Goal: Information Seeking & Learning: Find specific fact

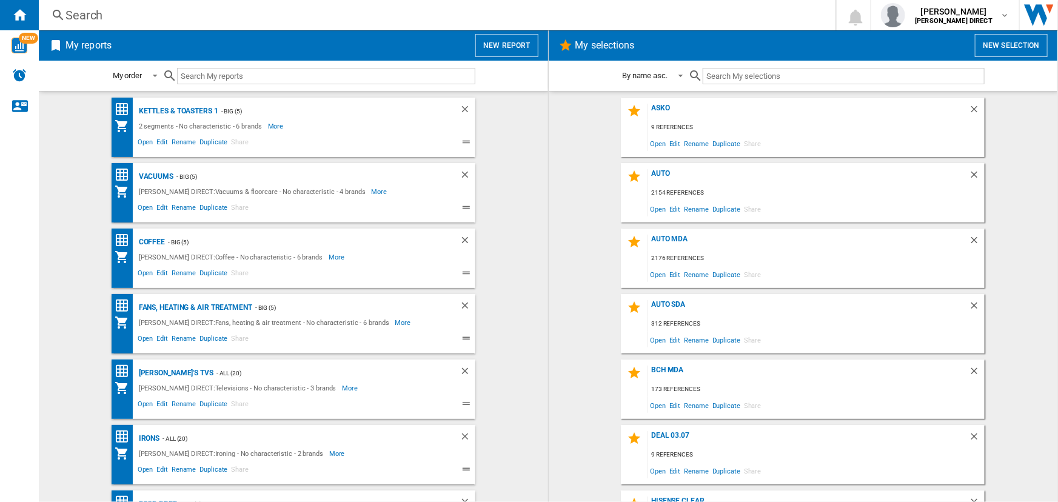
click at [294, 13] on div "Search" at bounding box center [434, 15] width 738 height 17
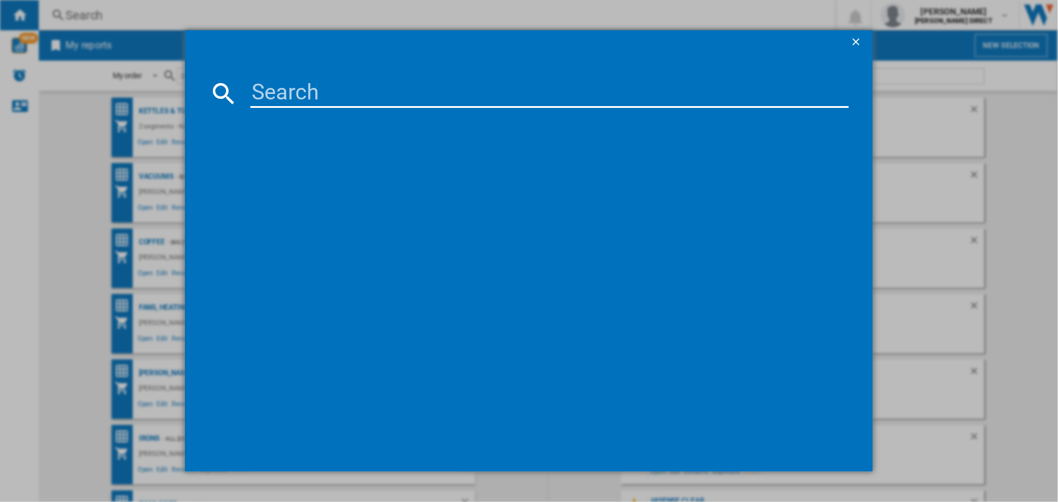
click at [290, 94] on input at bounding box center [549, 93] width 598 height 29
paste input "PCP6A6I90"
type input "PCP6A6I90"
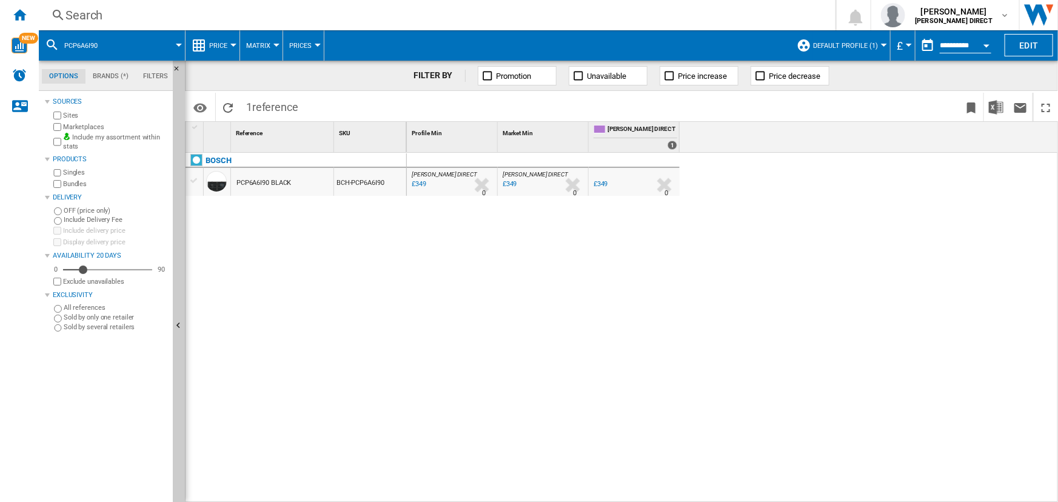
click at [818, 40] on button "Default profile (1)" at bounding box center [848, 45] width 71 height 30
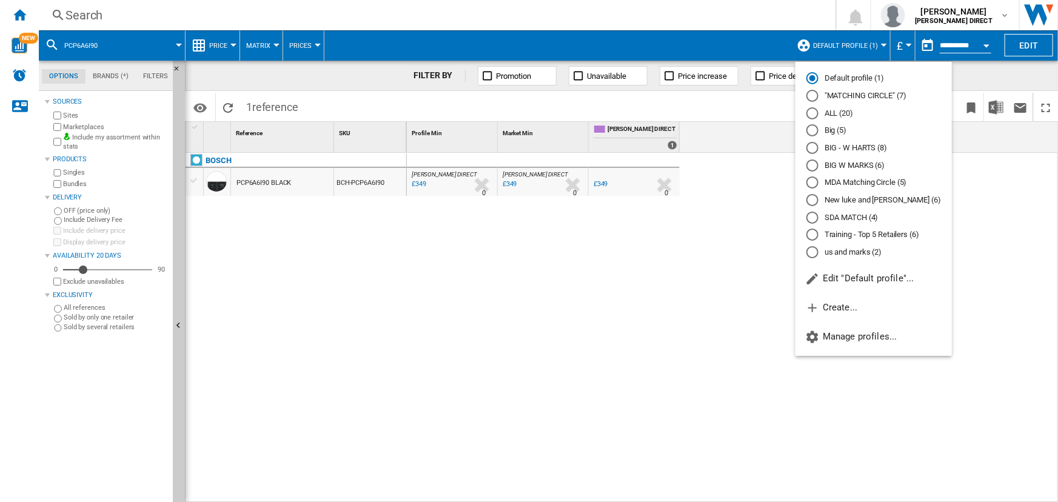
click at [827, 94] on md-radio-button ""MATCHING CIRCLE" (7)" at bounding box center [873, 96] width 135 height 12
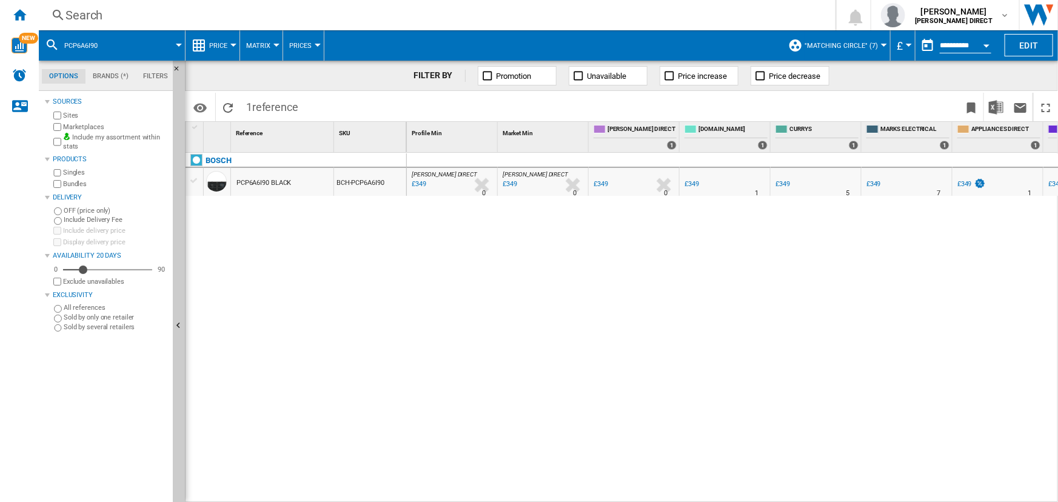
click at [417, 15] on div "Search" at bounding box center [434, 15] width 738 height 17
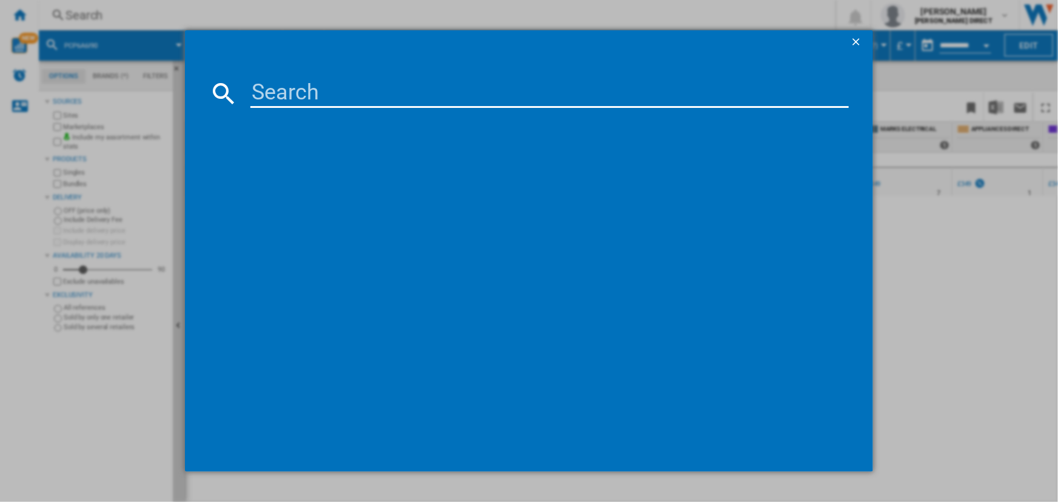
type input "BSA66346ADBGUK"
